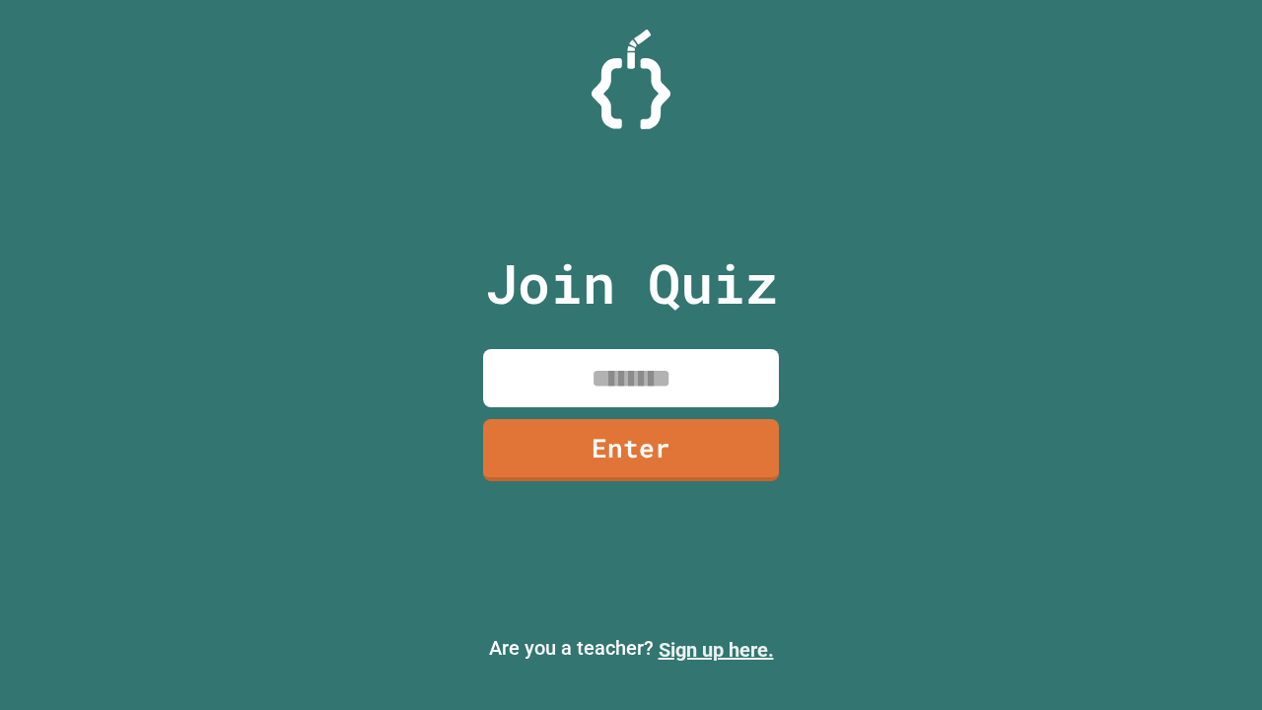
click at [716, 650] on link "Sign up here." at bounding box center [715, 650] width 115 height 24
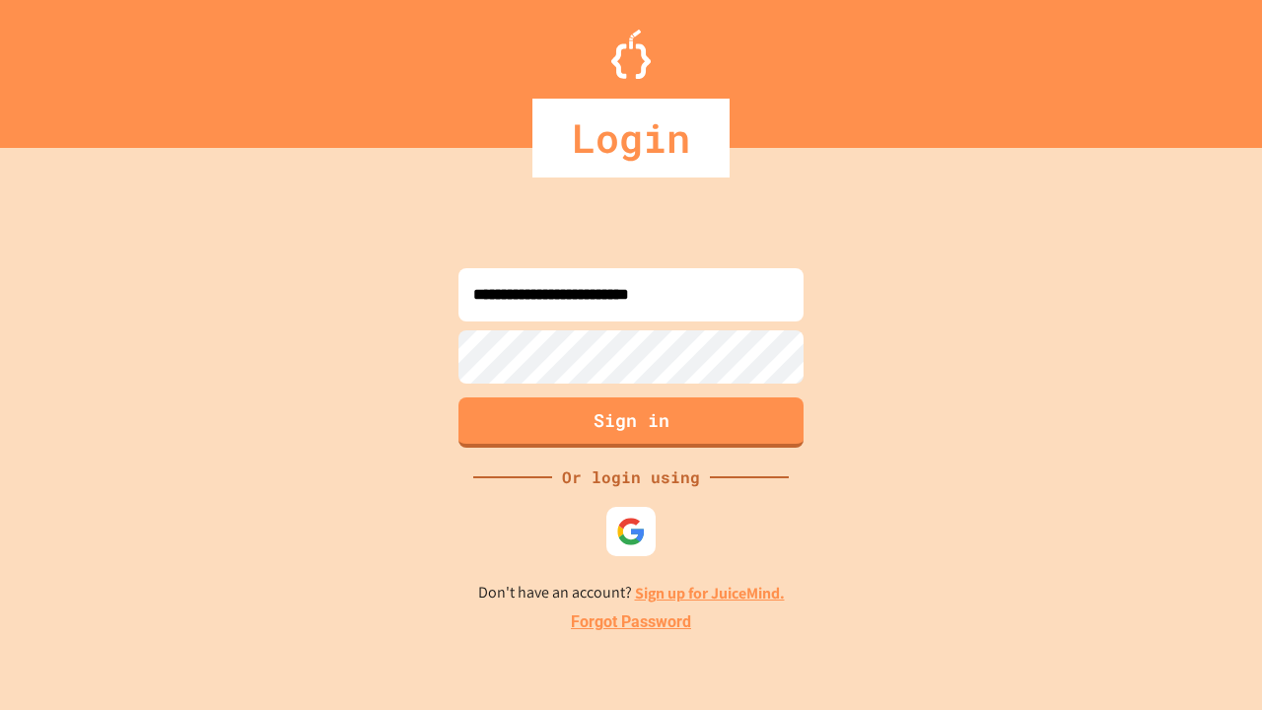
type input "**********"
